Goal: Information Seeking & Learning: Check status

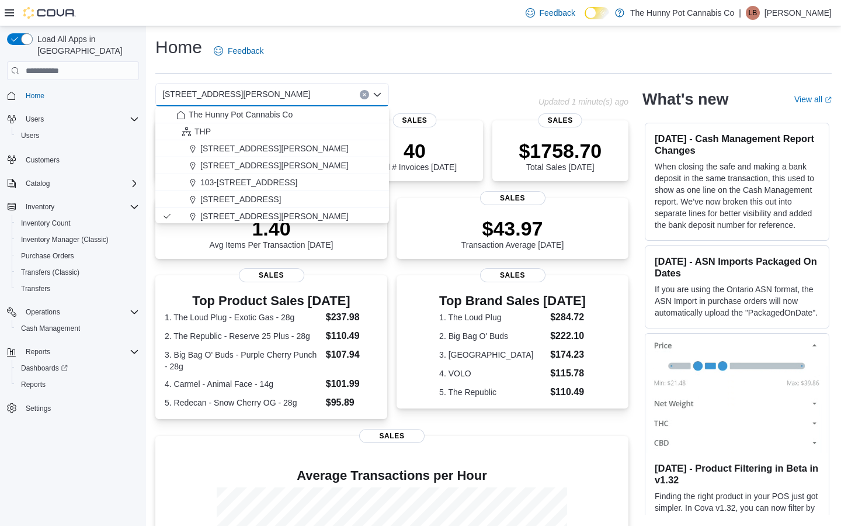
click at [449, 71] on div "Home Feedback" at bounding box center [493, 55] width 676 height 38
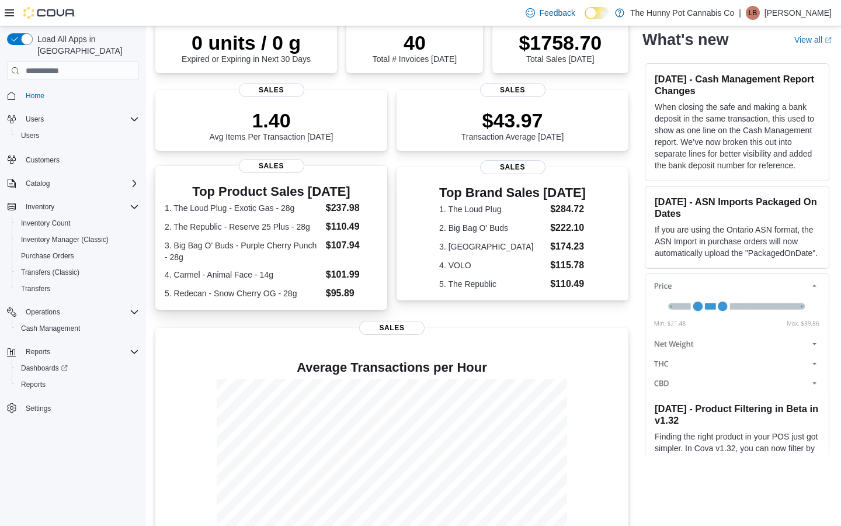
scroll to position [117, 0]
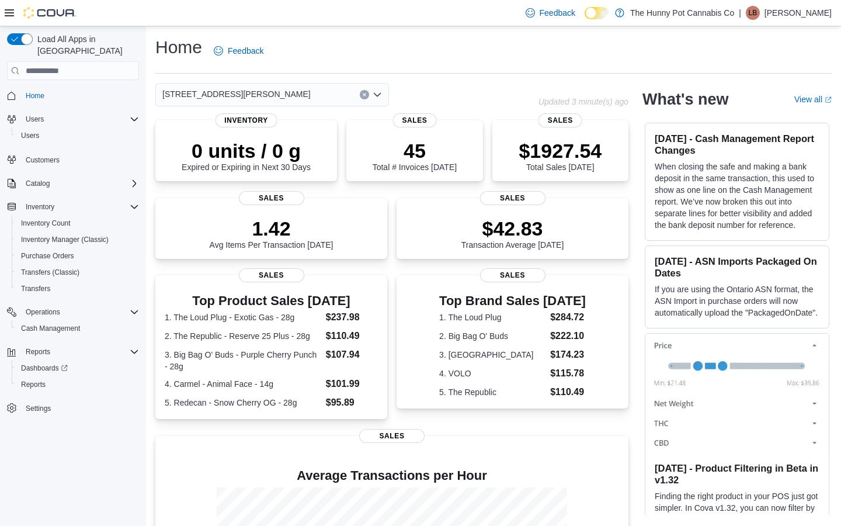
click at [262, 99] on div "[STREET_ADDRESS][PERSON_NAME]" at bounding box center [272, 94] width 234 height 23
click at [283, 100] on div "[STREET_ADDRESS][PERSON_NAME] Selected. [STREET_ADDRESS][PERSON_NAME] Press Bac…" at bounding box center [272, 94] width 234 height 23
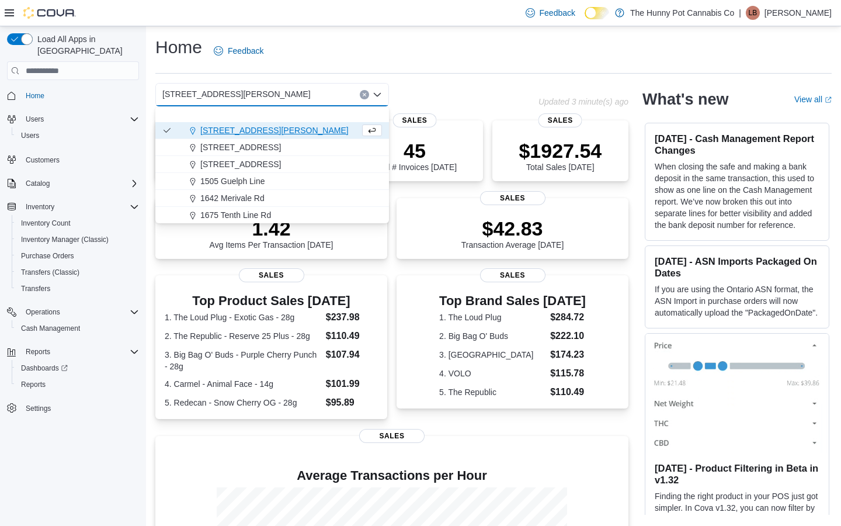
scroll to position [148, 0]
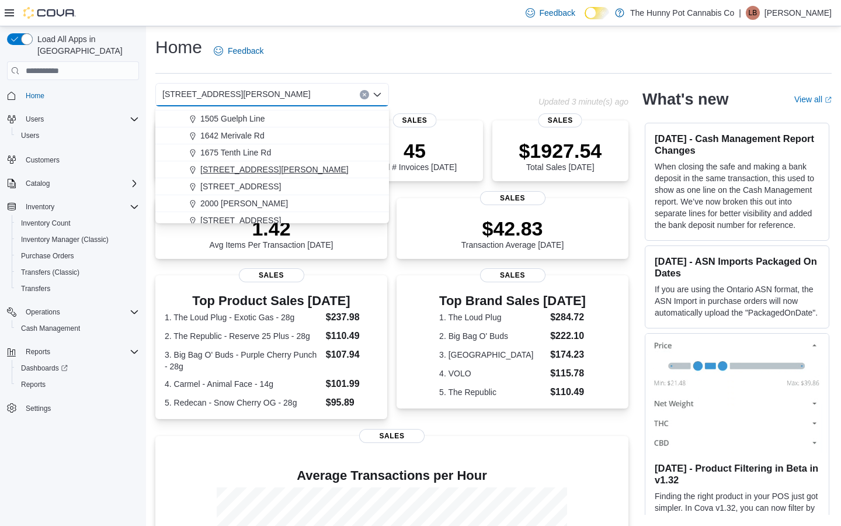
click at [237, 171] on span "[STREET_ADDRESS][PERSON_NAME]" at bounding box center [274, 170] width 148 height 12
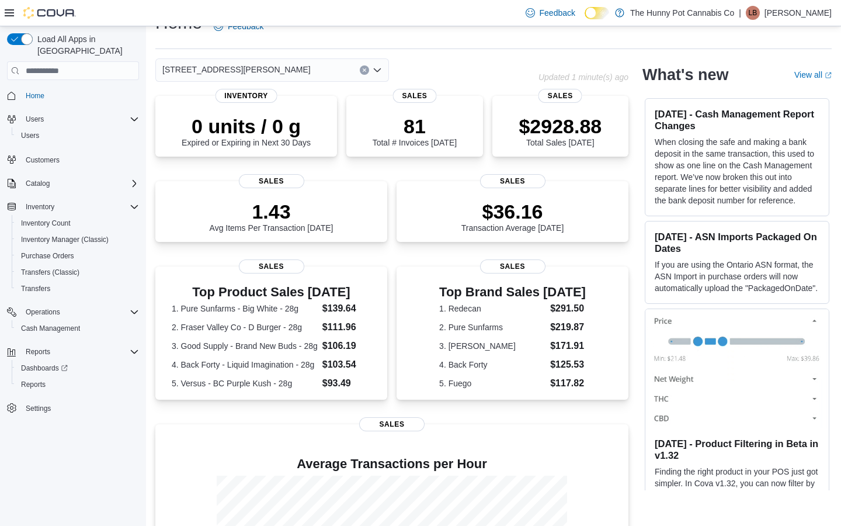
scroll to position [0, 0]
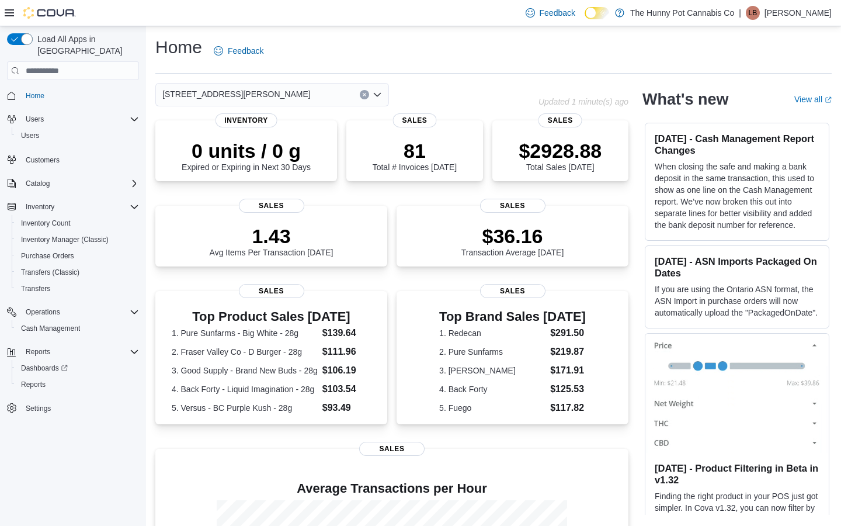
click at [280, 96] on div "[STREET_ADDRESS][PERSON_NAME] Selected. [STREET_ADDRESS][PERSON_NAME] Press Bac…" at bounding box center [272, 94] width 234 height 23
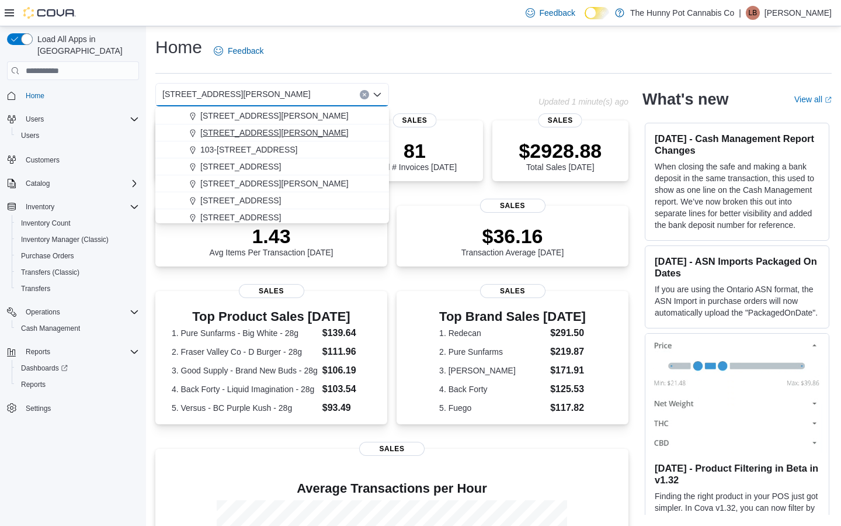
scroll to position [34, 0]
click at [247, 178] on span "[STREET_ADDRESS][PERSON_NAME]" at bounding box center [274, 182] width 148 height 12
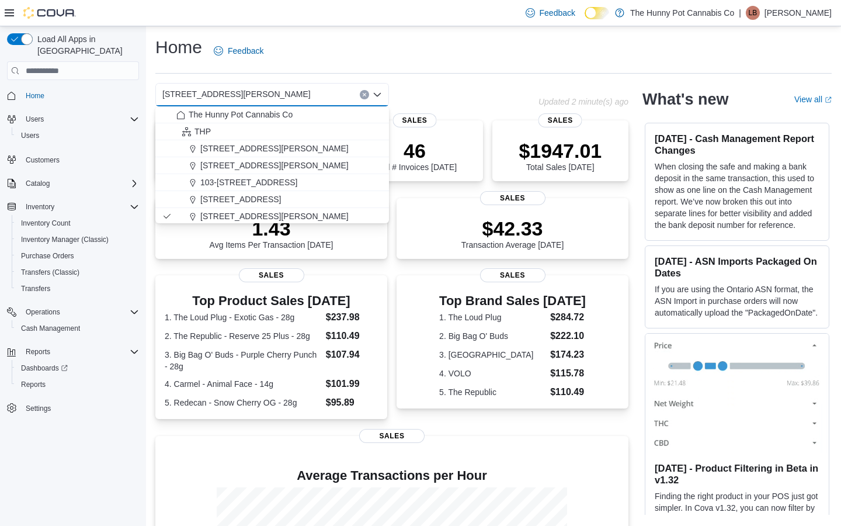
click at [480, 95] on div "[STREET_ADDRESS][PERSON_NAME] Selected. [STREET_ADDRESS][PERSON_NAME] Press Bac…" at bounding box center [346, 94] width 383 height 23
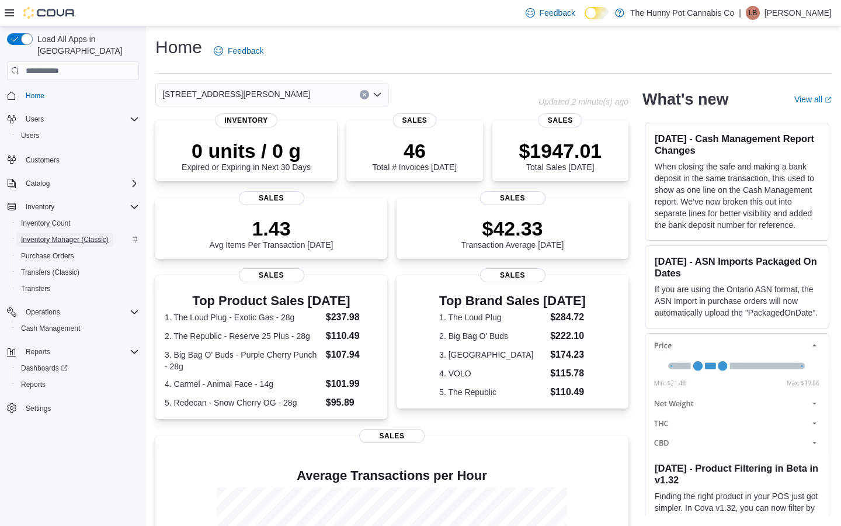
click at [72, 235] on span "Inventory Manager (Classic)" at bounding box center [65, 239] width 88 height 9
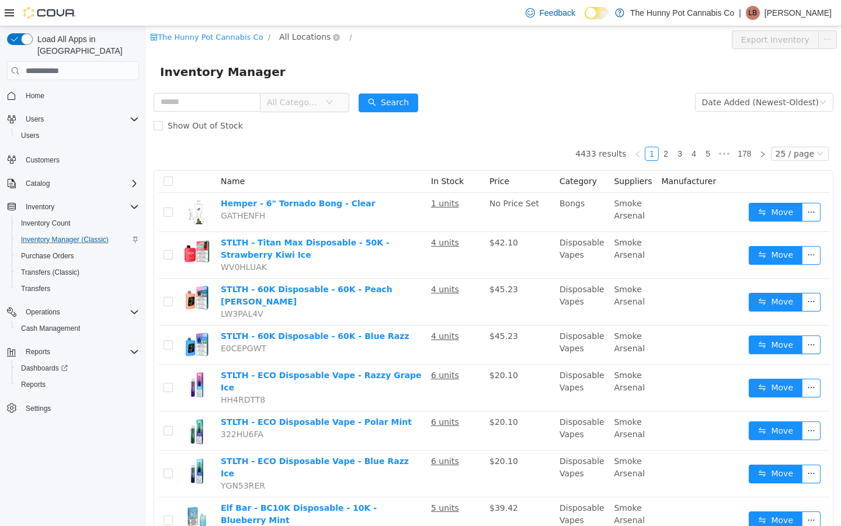
click at [306, 30] on span "All Locations" at bounding box center [304, 36] width 51 height 13
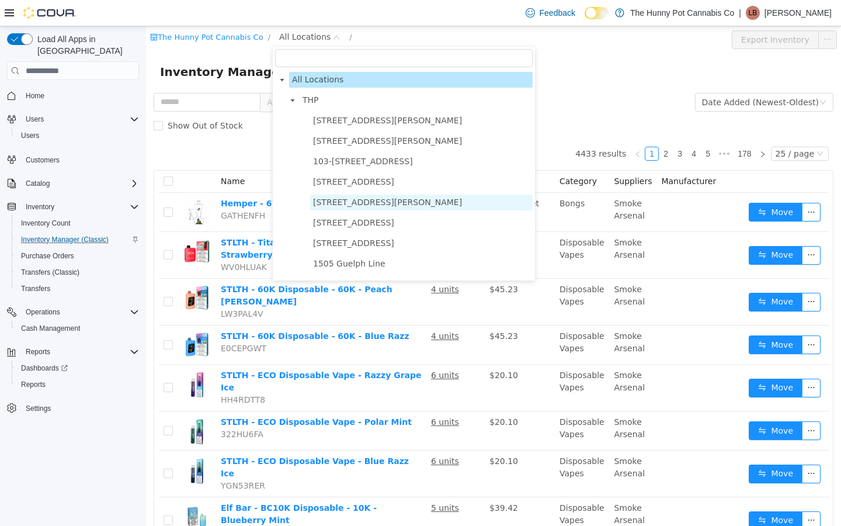
click at [345, 198] on span "[STREET_ADDRESS][PERSON_NAME]" at bounding box center [387, 201] width 149 height 9
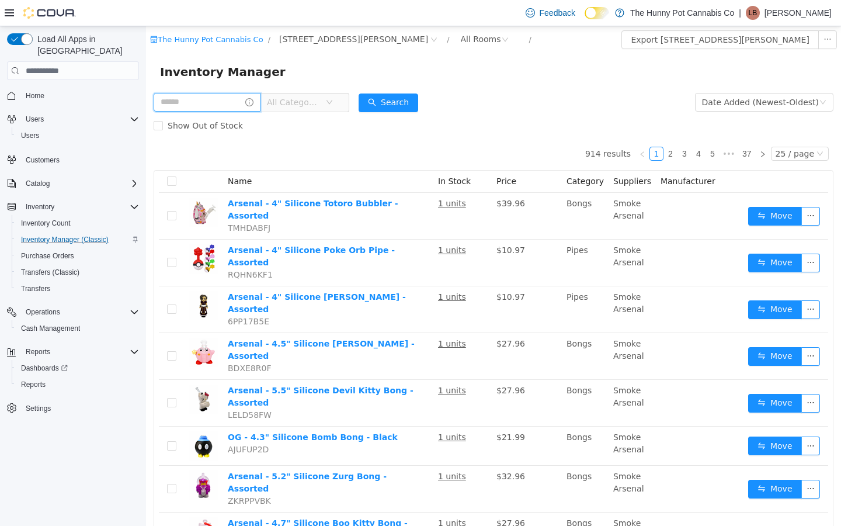
click at [191, 99] on input "text" at bounding box center [207, 102] width 107 height 19
type input "**********"
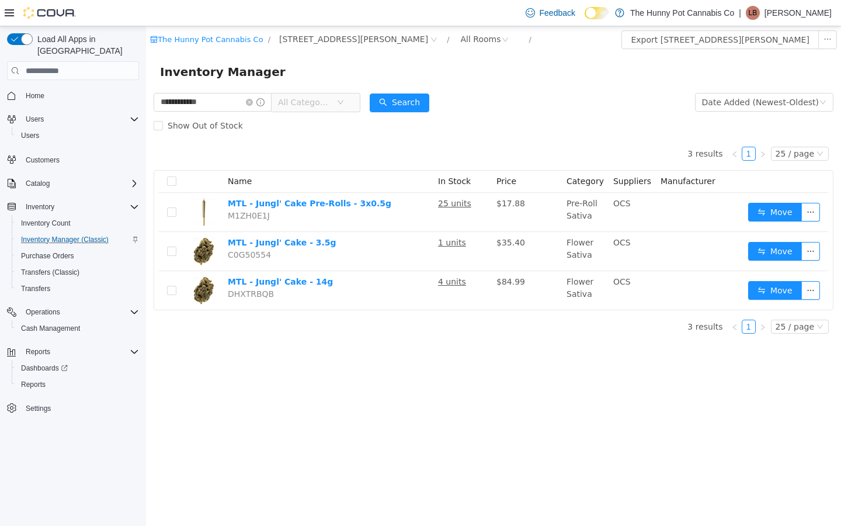
click at [51, 148] on div "Customers" at bounding box center [73, 159] width 132 height 22
click at [53, 153] on span "Customers" at bounding box center [43, 160] width 34 height 14
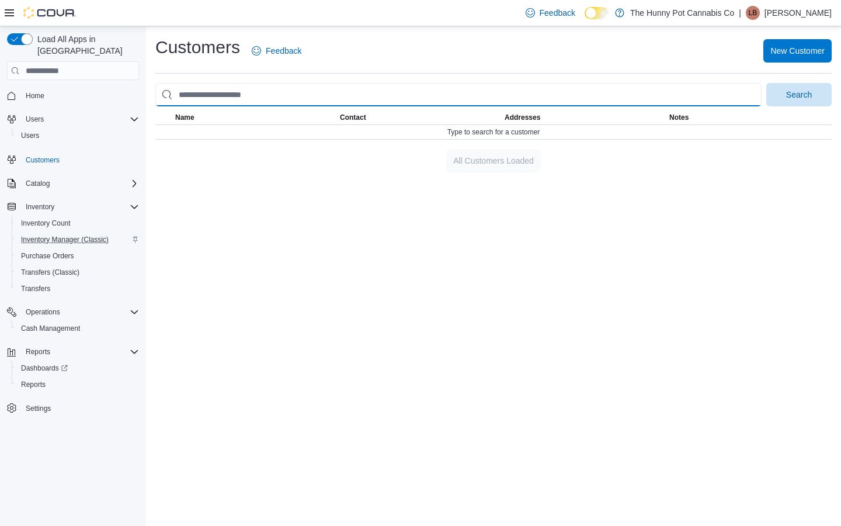
click at [277, 91] on input "search" at bounding box center [458, 94] width 606 height 23
type input "**********"
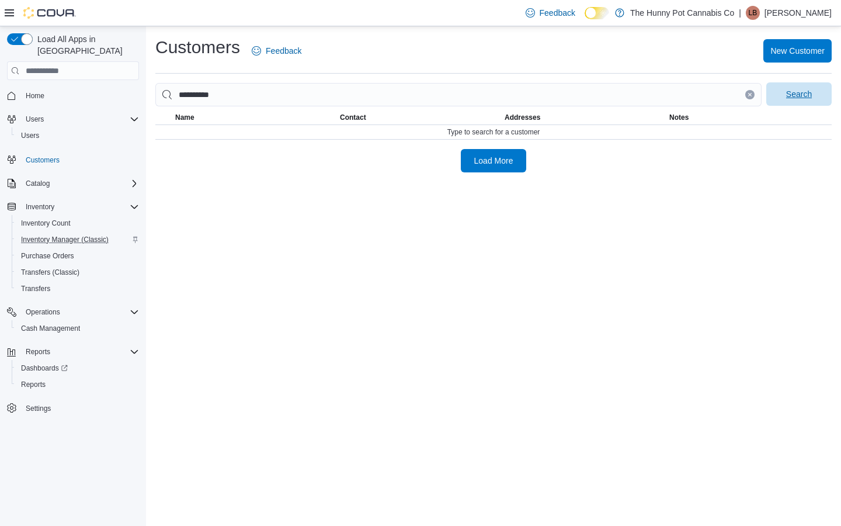
click at [792, 104] on span "Search" at bounding box center [798, 93] width 51 height 23
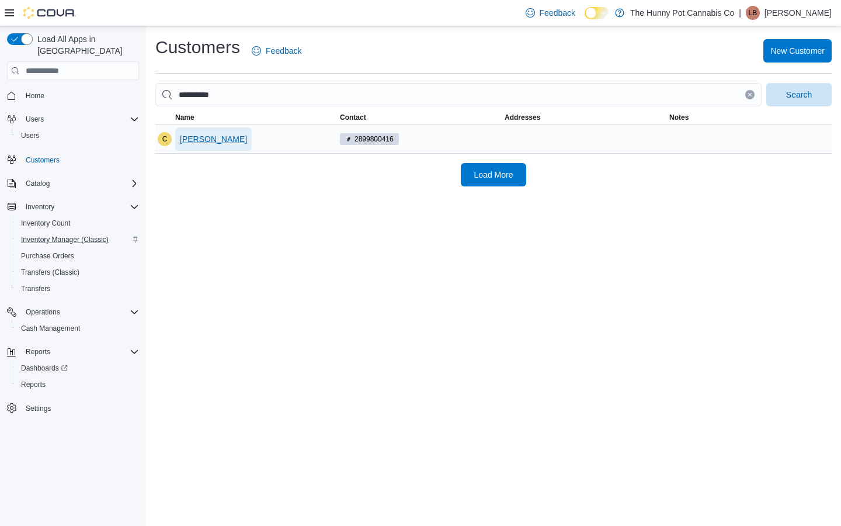
click at [200, 138] on span "[PERSON_NAME]" at bounding box center [213, 139] width 67 height 12
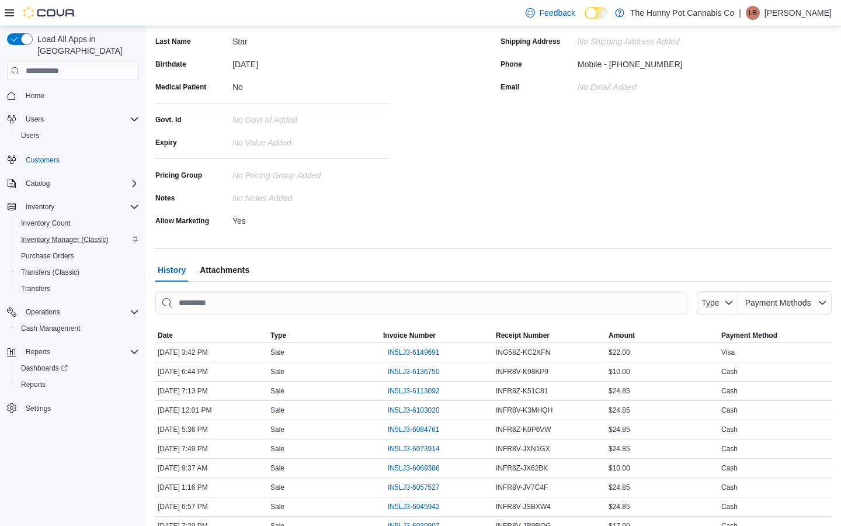
scroll to position [207, 0]
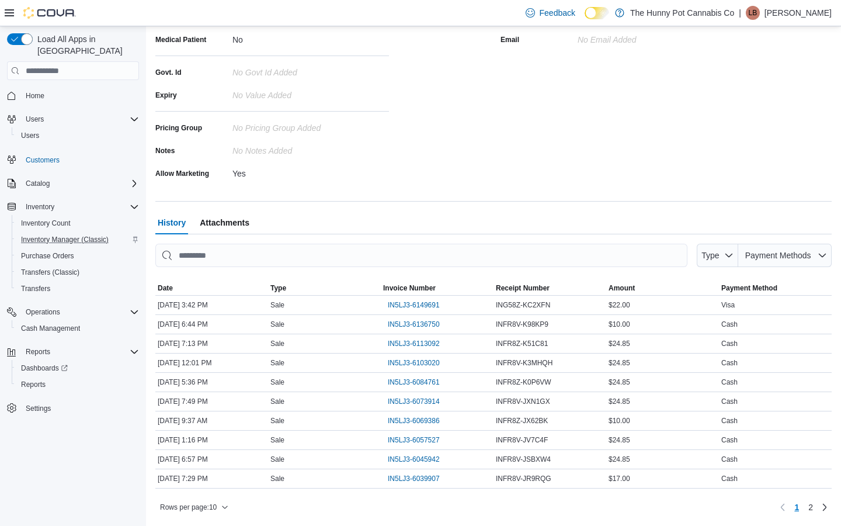
click at [228, 219] on span "Attachments" at bounding box center [225, 222] width 50 height 23
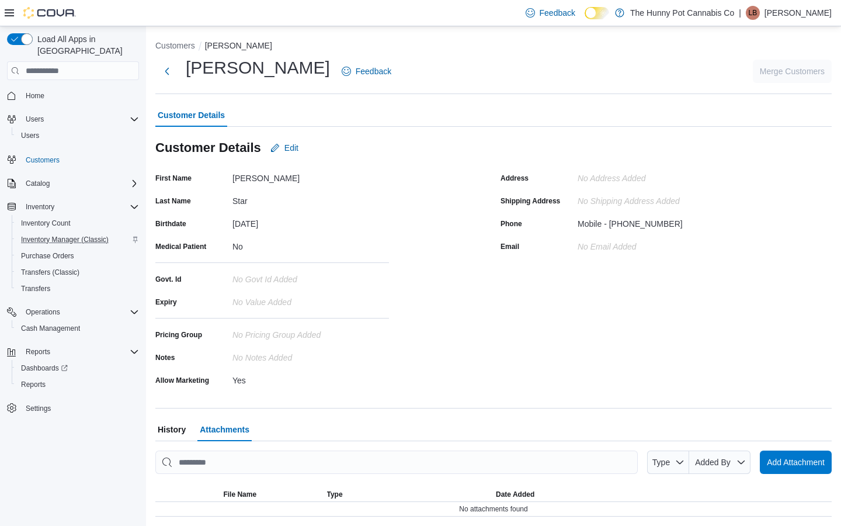
click at [182, 436] on span "History" at bounding box center [172, 429] width 28 height 23
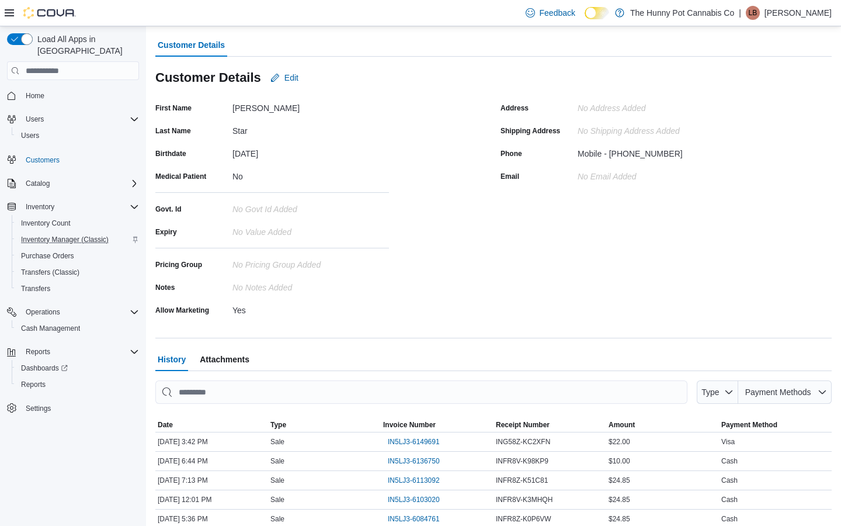
scroll to position [207, 0]
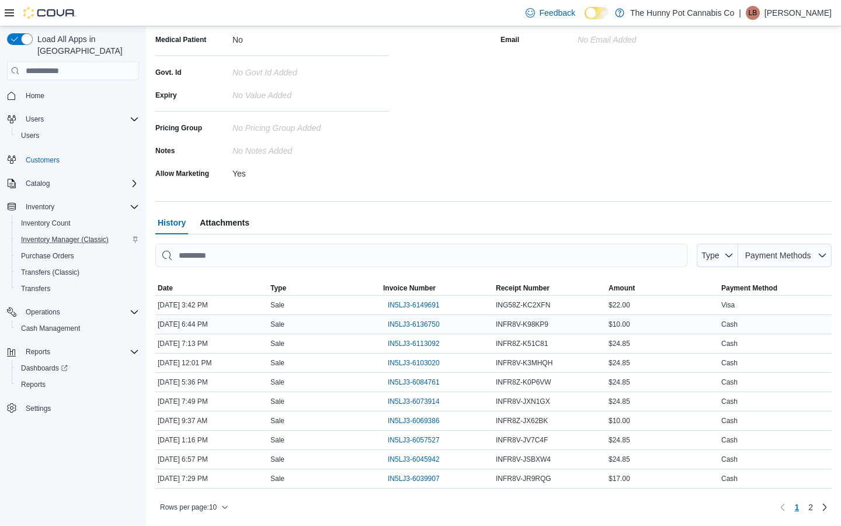
click at [412, 315] on div "IN5LJ3-6136750" at bounding box center [437, 324] width 113 height 19
click at [412, 320] on span "IN5LJ3-6136750" at bounding box center [414, 324] width 52 height 9
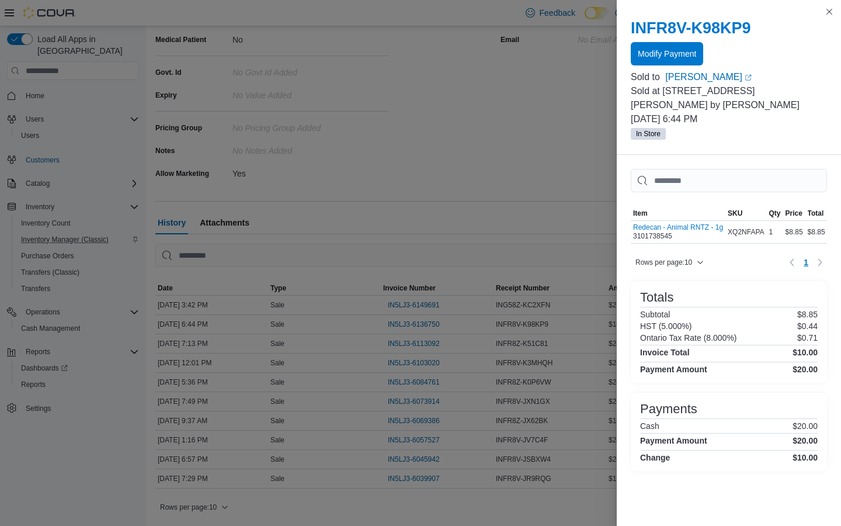
click at [830, 19] on div "INFR8V-K98KP9 Modify Payment Sold to [PERSON_NAME] (opens in a new tab or windo…" at bounding box center [729, 80] width 224 height 150
click at [830, 15] on button "Close this dialog" at bounding box center [830, 11] width 14 height 14
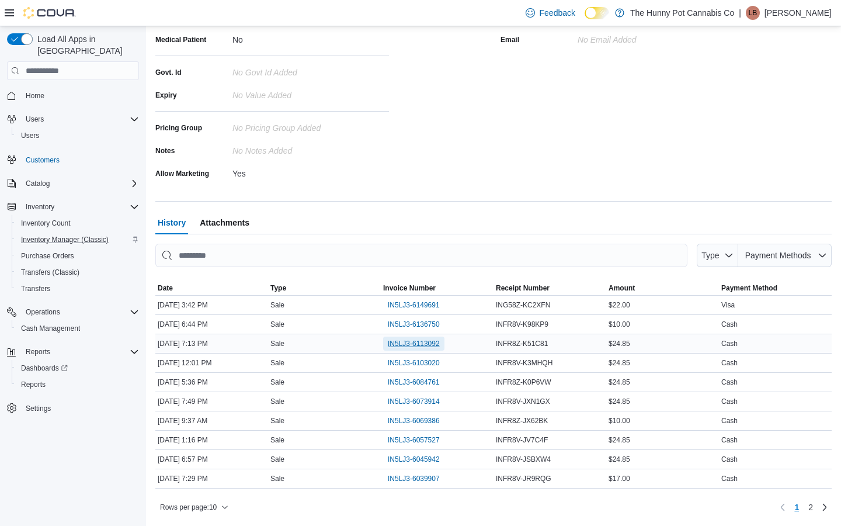
click at [429, 348] on span "IN5LJ3-6113092" at bounding box center [414, 343] width 52 height 9
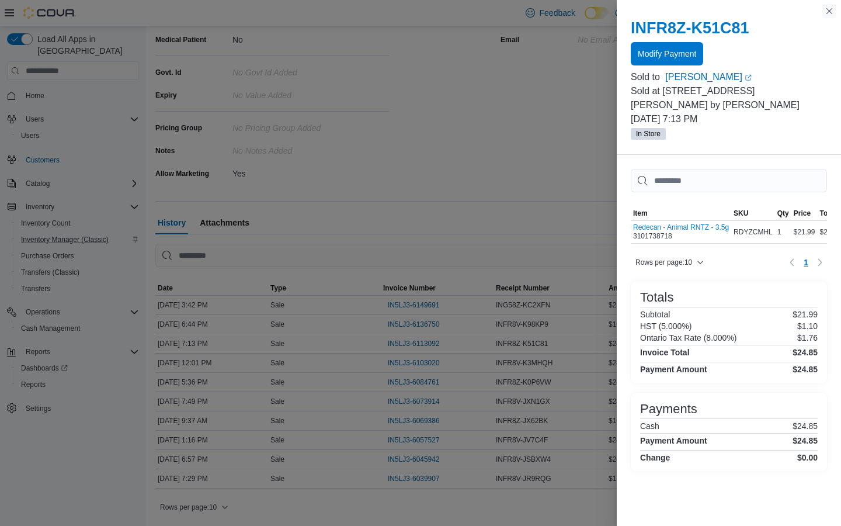
click at [828, 15] on button "Close this dialog" at bounding box center [830, 11] width 14 height 14
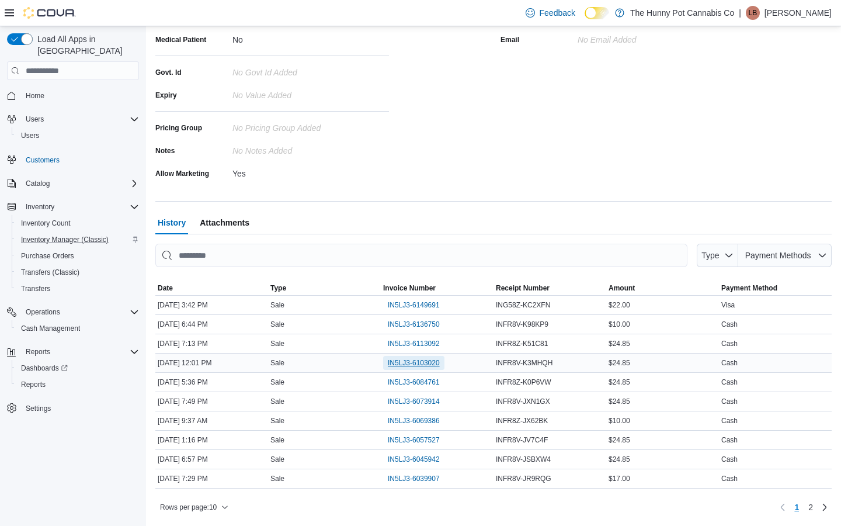
click at [427, 365] on span "IN5LJ3-6103020" at bounding box center [414, 362] width 52 height 9
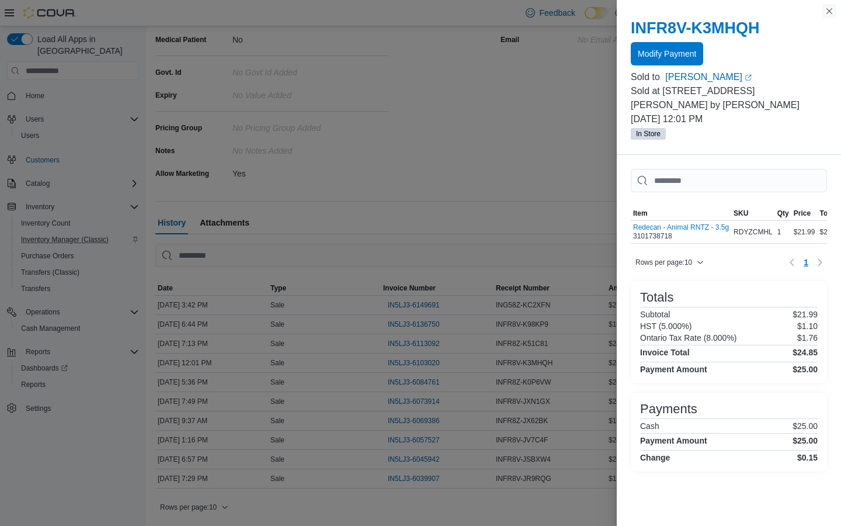
click at [831, 16] on button "Close this dialog" at bounding box center [830, 11] width 14 height 14
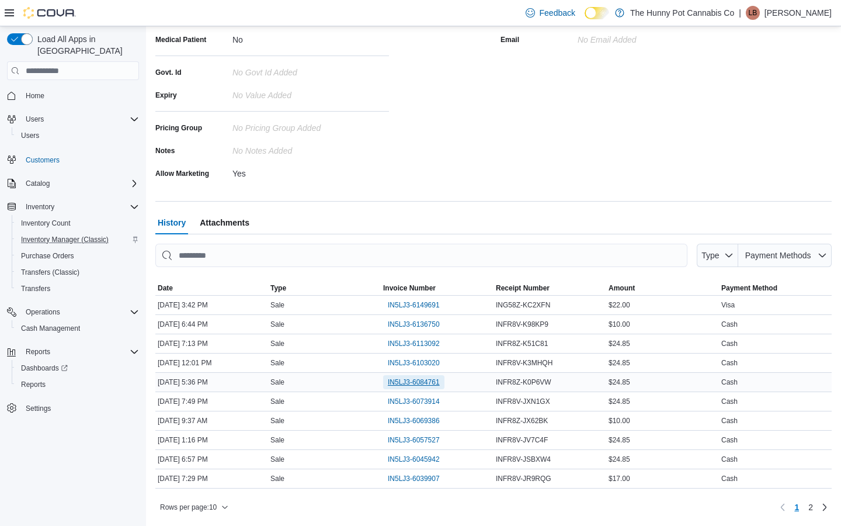
click at [436, 381] on span "IN5LJ3-6084761" at bounding box center [414, 381] width 52 height 9
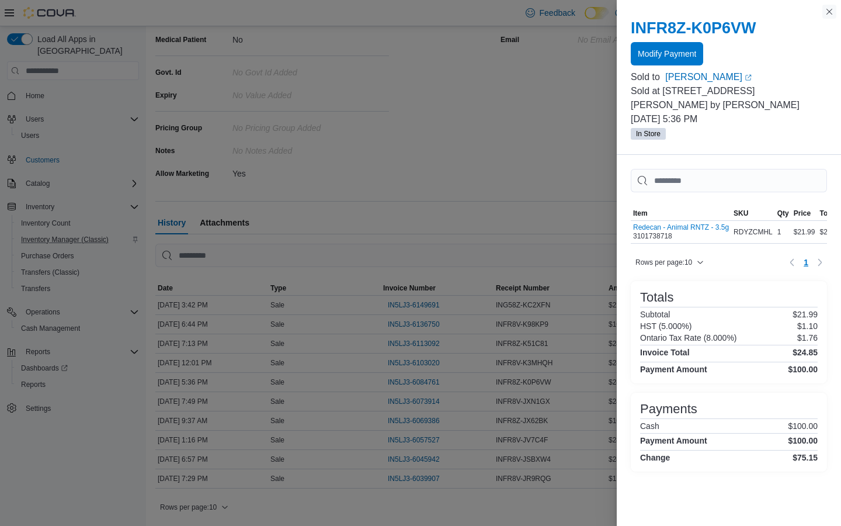
drag, startPoint x: 830, startPoint y: 13, endPoint x: 830, endPoint y: 461, distance: 448.6
click at [830, 13] on button "Close this dialog" at bounding box center [830, 12] width 14 height 14
